Goal: Information Seeking & Learning: Understand process/instructions

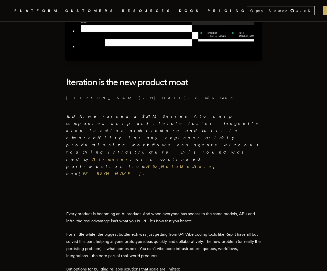
scroll to position [87, 0]
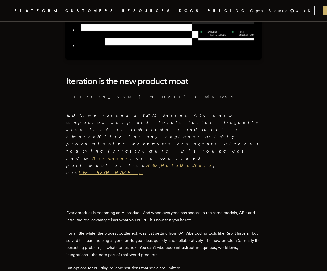
click at [126, 170] on link "Guillermo Rauch" at bounding box center [111, 172] width 64 height 5
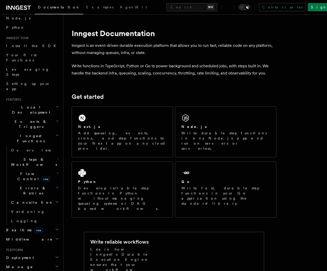
scroll to position [33, 0]
click at [55, 133] on icon "button" at bounding box center [57, 135] width 4 height 4
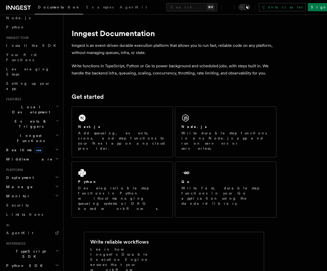
click at [27, 173] on h2 "Deployment" at bounding box center [32, 177] width 56 height 9
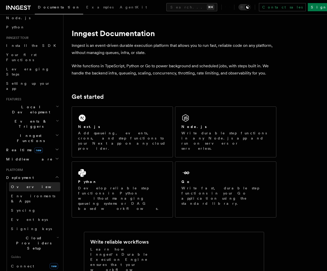
click at [22, 185] on span "Overview" at bounding box center [37, 187] width 53 height 4
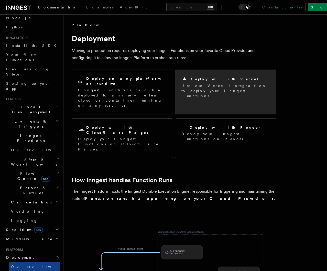
click at [219, 90] on p "Use our Vercel Integration to deploy your Inngest Functions." at bounding box center [225, 90] width 88 height 15
